Goal: Task Accomplishment & Management: Manage account settings

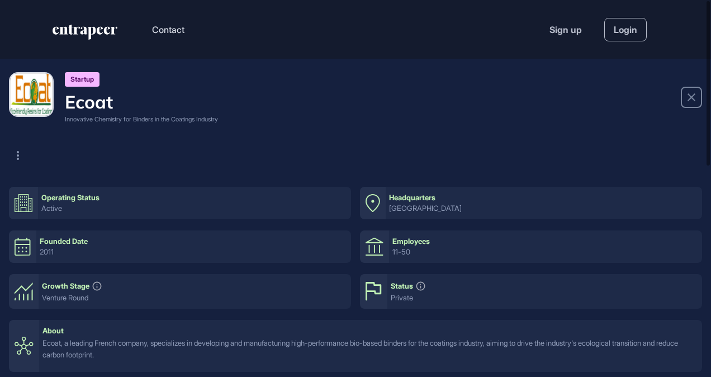
click at [333, 131] on div "Startup Ecoat Innovative Chemistry for Binders in the Coatings Industry" at bounding box center [355, 118] width 693 height 92
click at [77, 78] on div "Startup" at bounding box center [82, 79] width 35 height 15
click at [624, 31] on link "Login" at bounding box center [625, 29] width 42 height 23
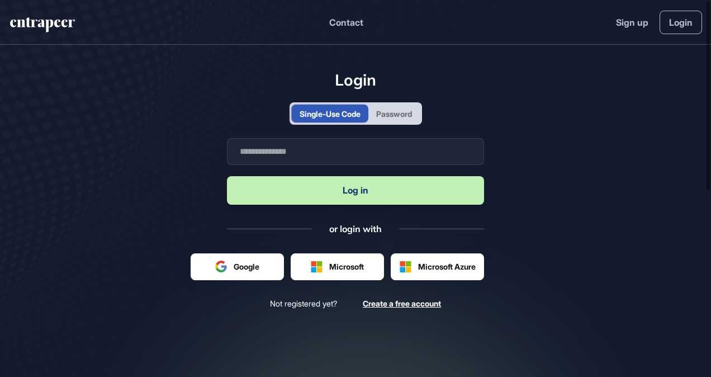
scroll to position [1, 1]
click at [281, 151] on input "text" at bounding box center [355, 151] width 257 height 27
type input "**********"
click at [343, 194] on button "Log in" at bounding box center [355, 190] width 257 height 29
